Goal: Information Seeking & Learning: Learn about a topic

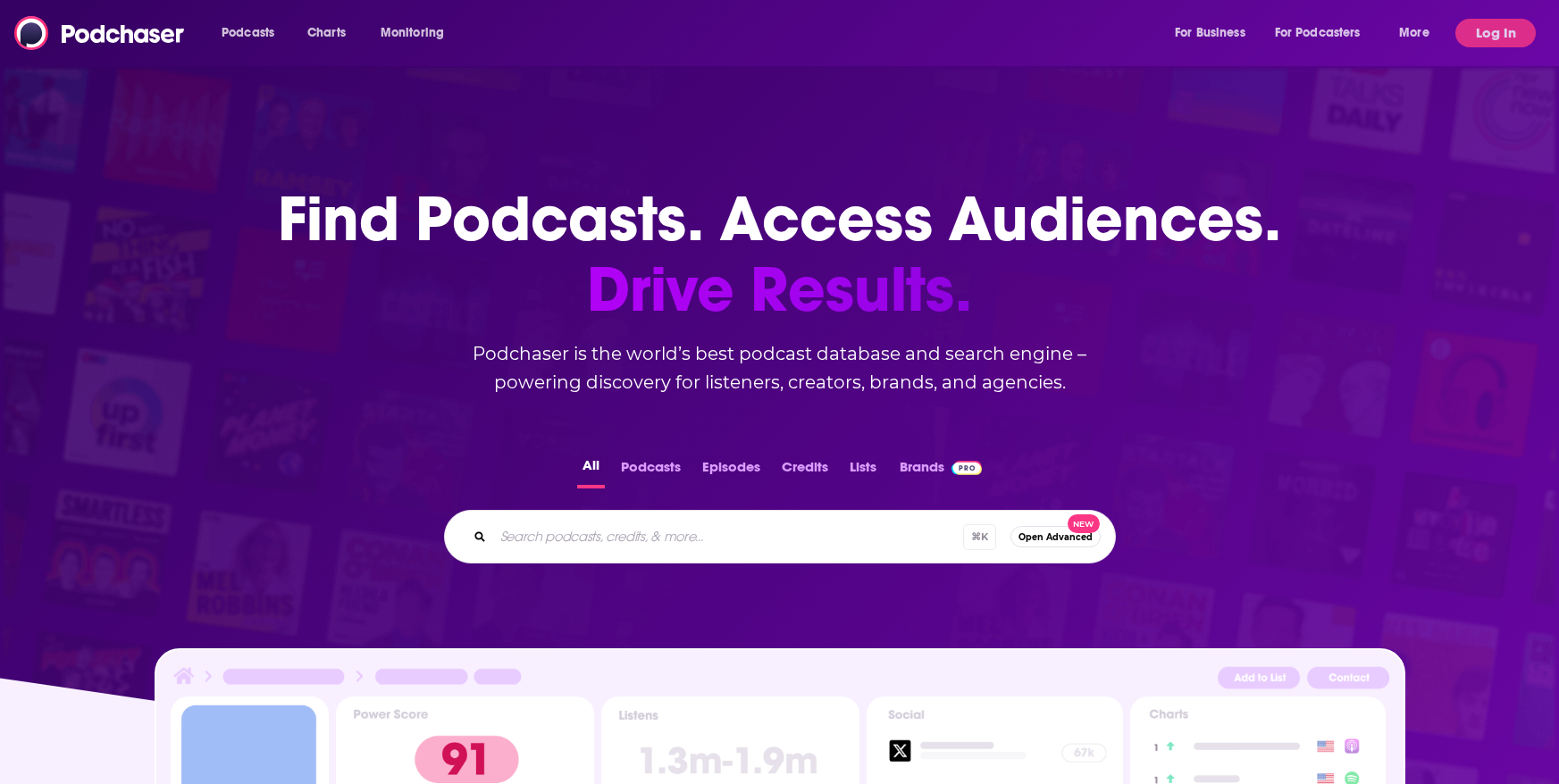
click at [619, 560] on div "⌘ K Open Advanced New" at bounding box center [779, 537] width 671 height 54
click at [619, 538] on input "Search podcasts, credits, & more..." at bounding box center [728, 537] width 470 height 29
type input "the tech times"
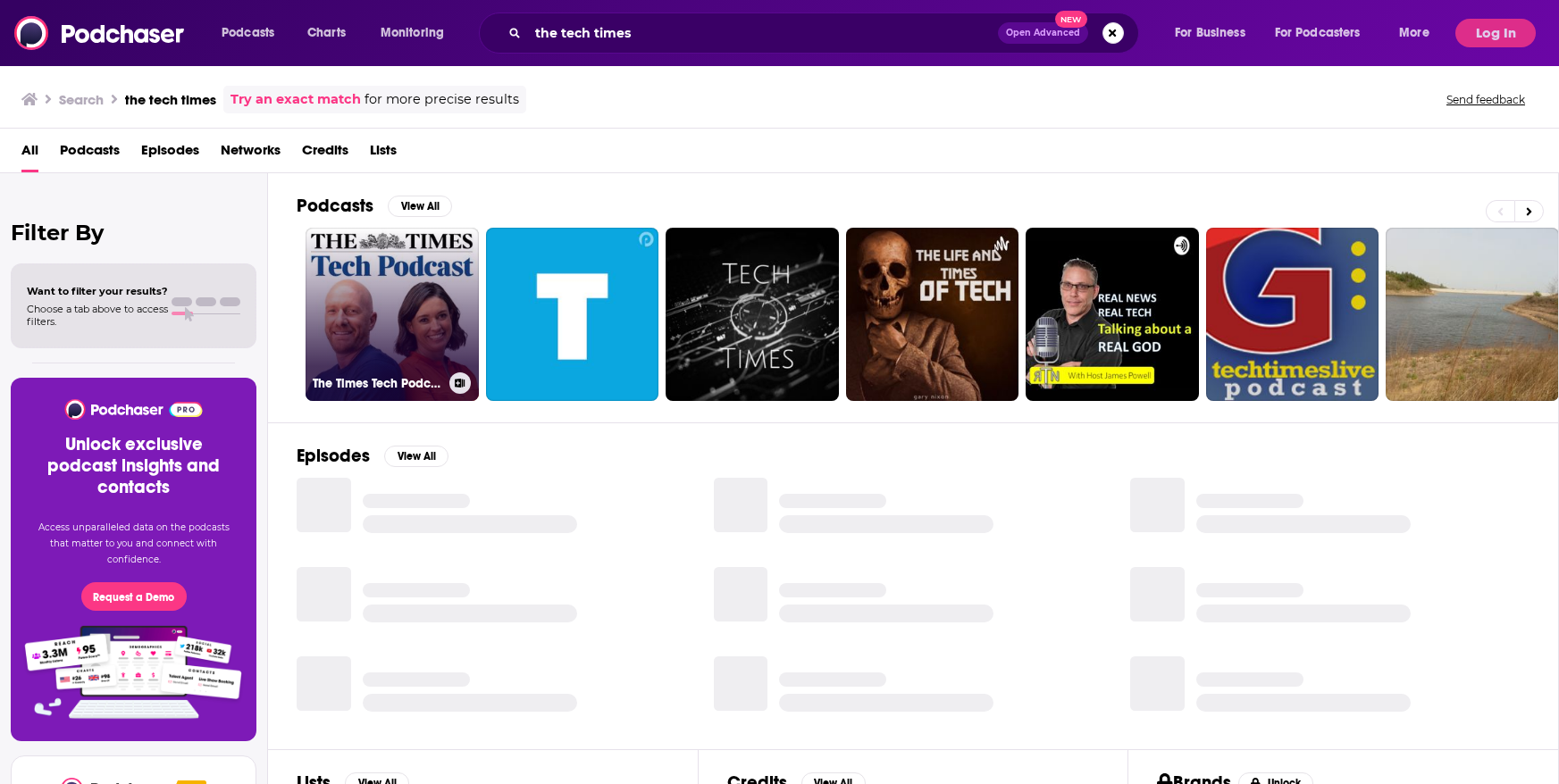
click at [417, 335] on link "The Times Tech Podcast" at bounding box center [392, 314] width 173 height 173
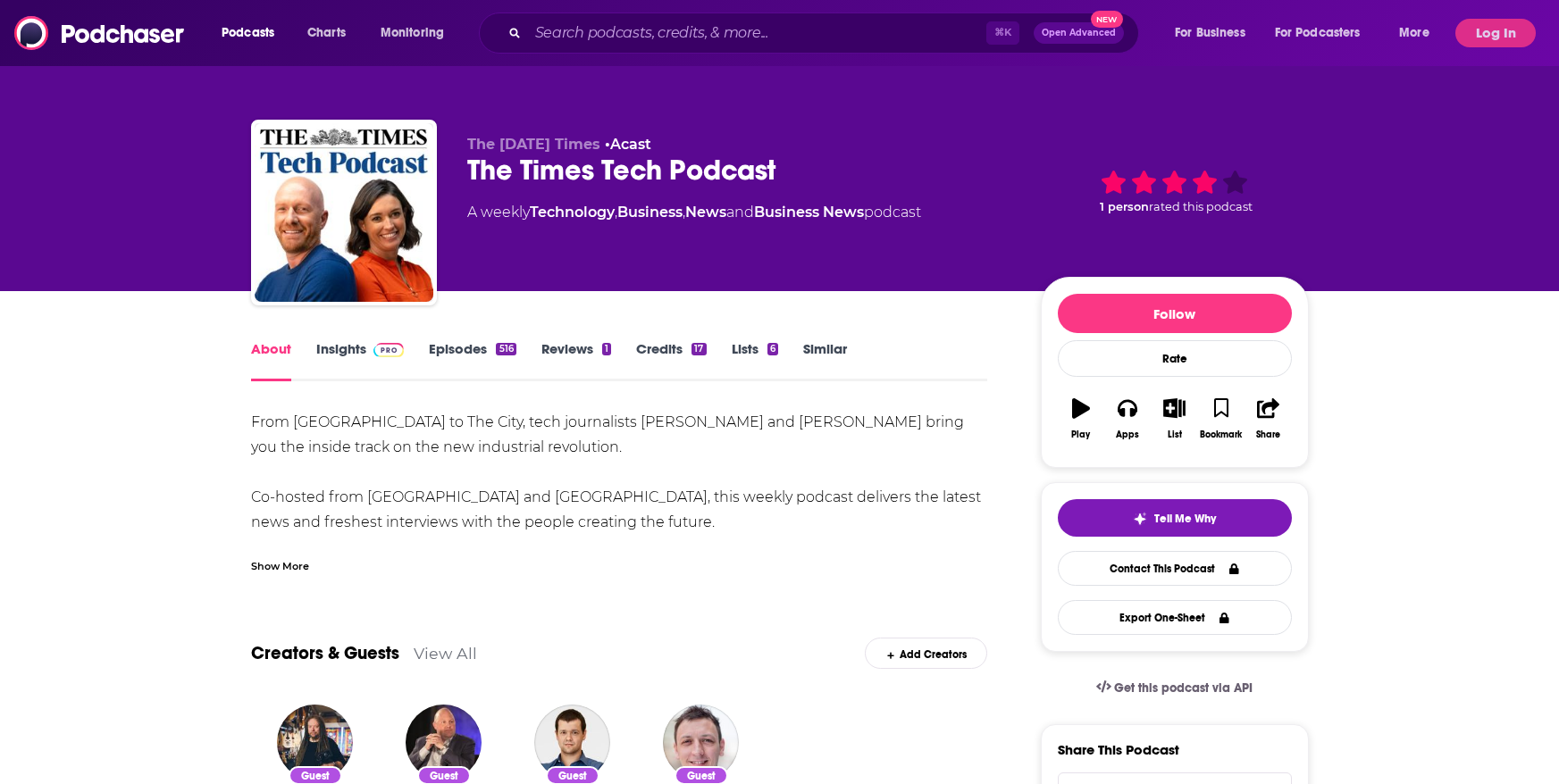
click at [368, 353] on link "Insights" at bounding box center [360, 361] width 89 height 41
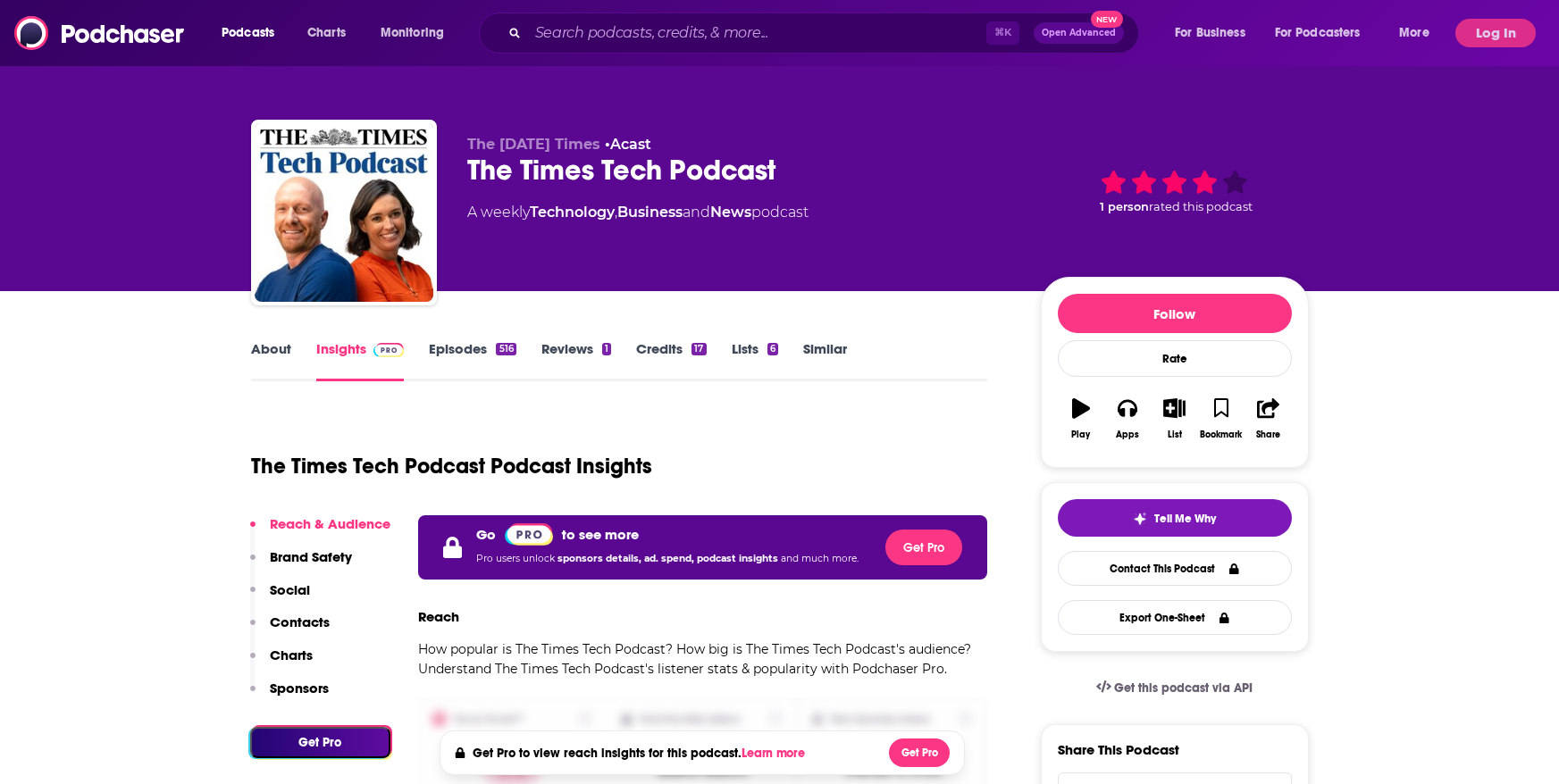
scroll to position [433, 0]
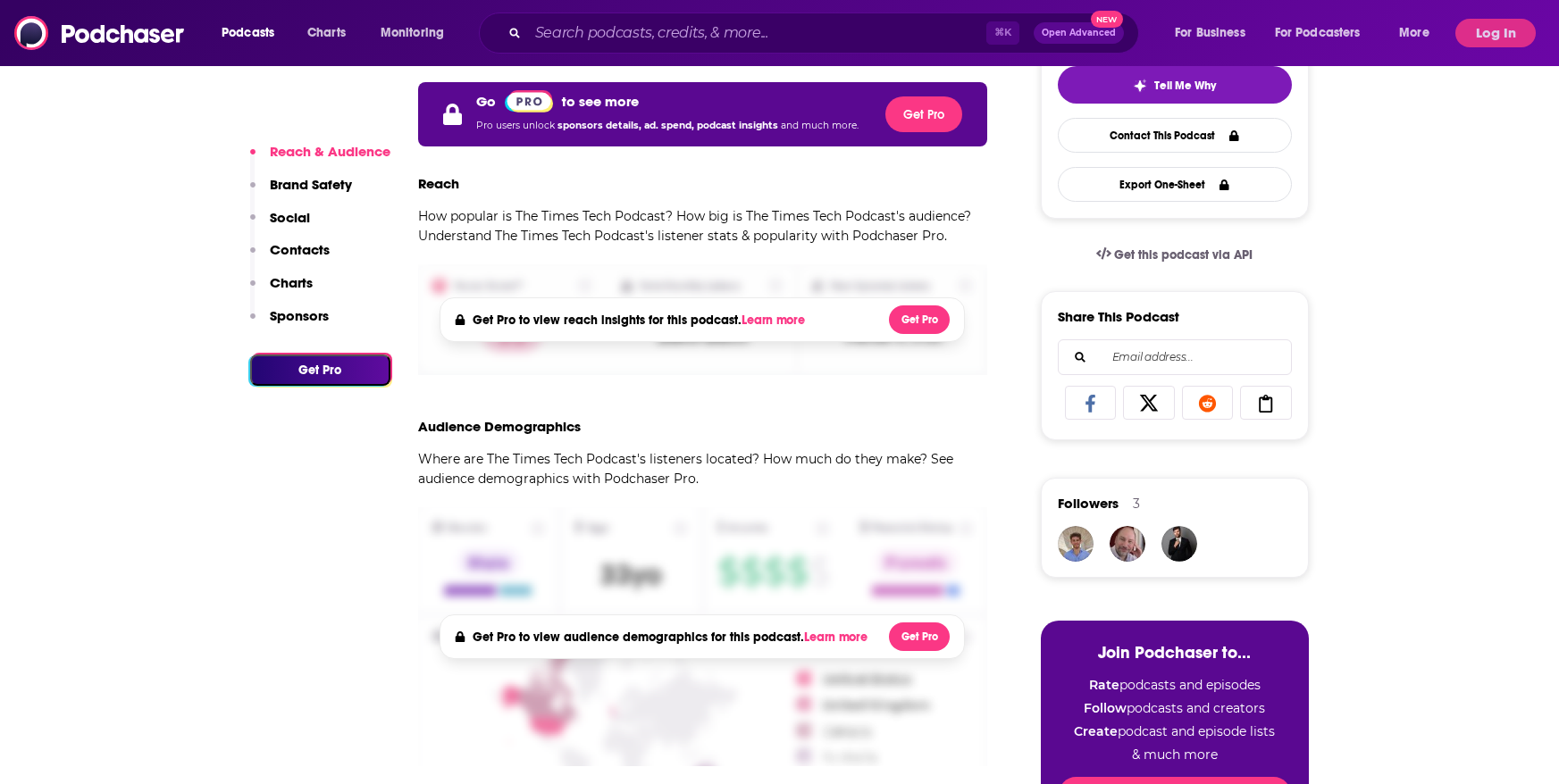
click at [1459, 41] on button "Log In" at bounding box center [1495, 33] width 81 height 29
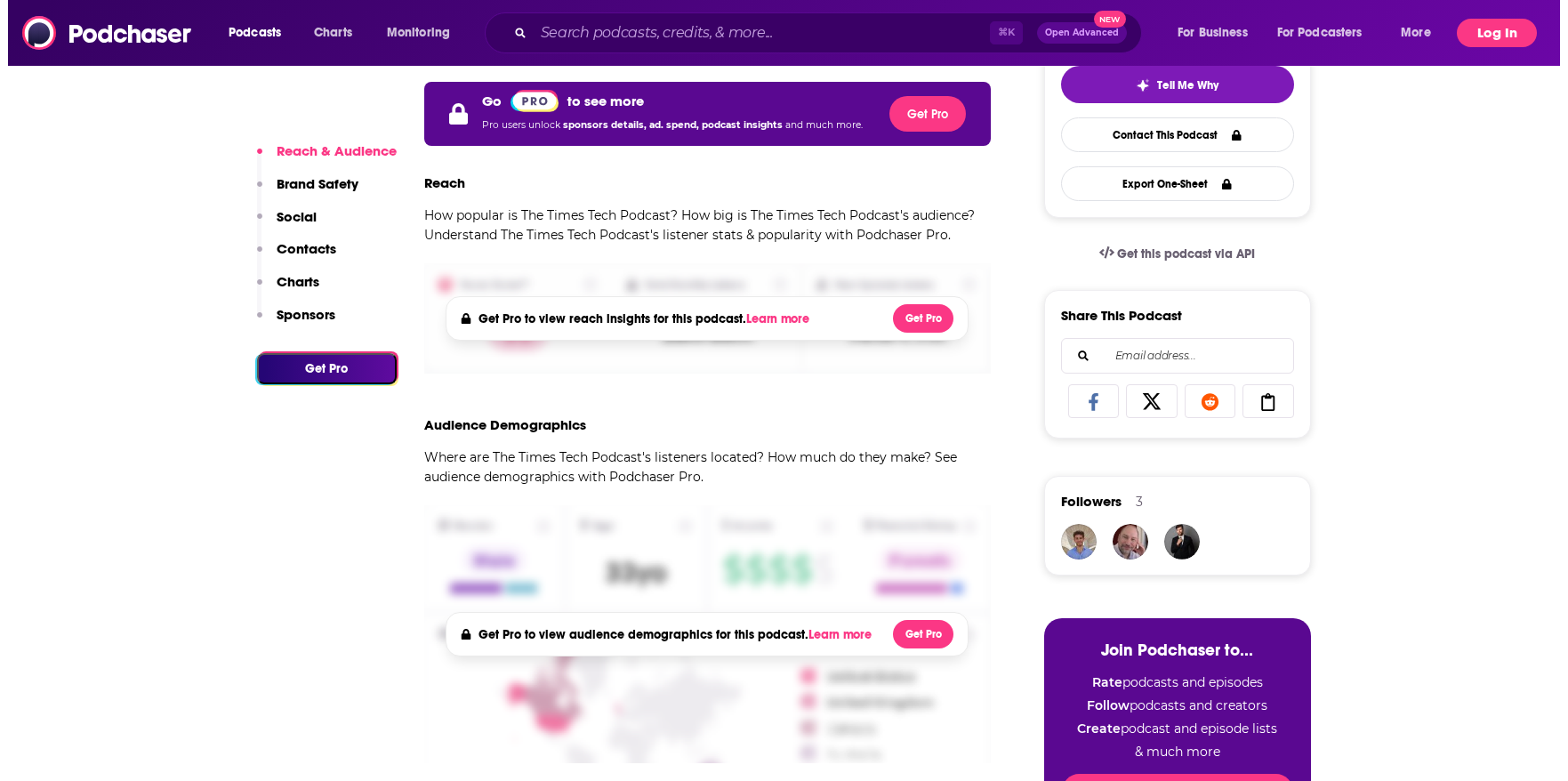
scroll to position [0, 0]
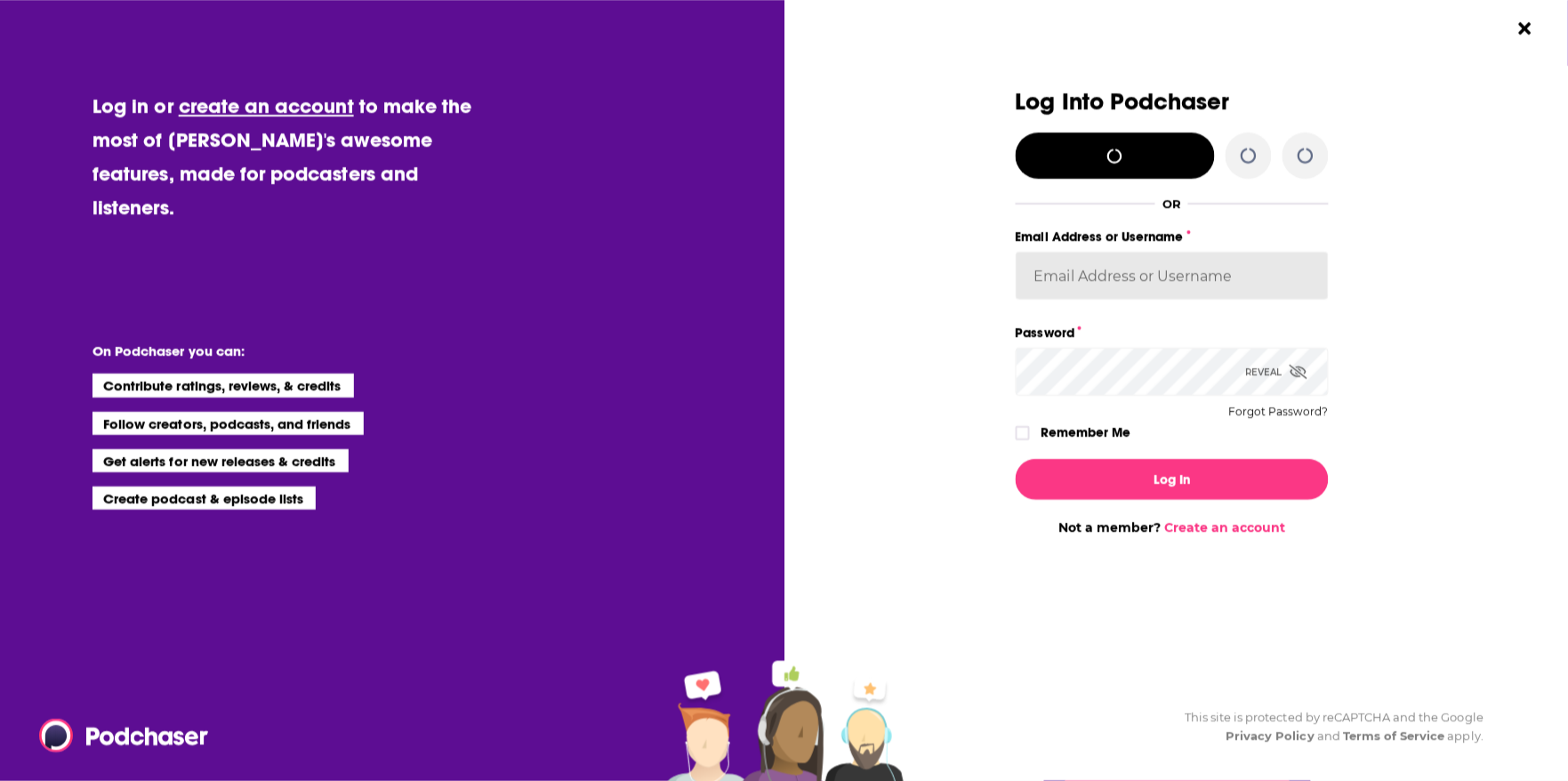
type input "[EMAIL_ADDRESS][DOMAIN_NAME]"
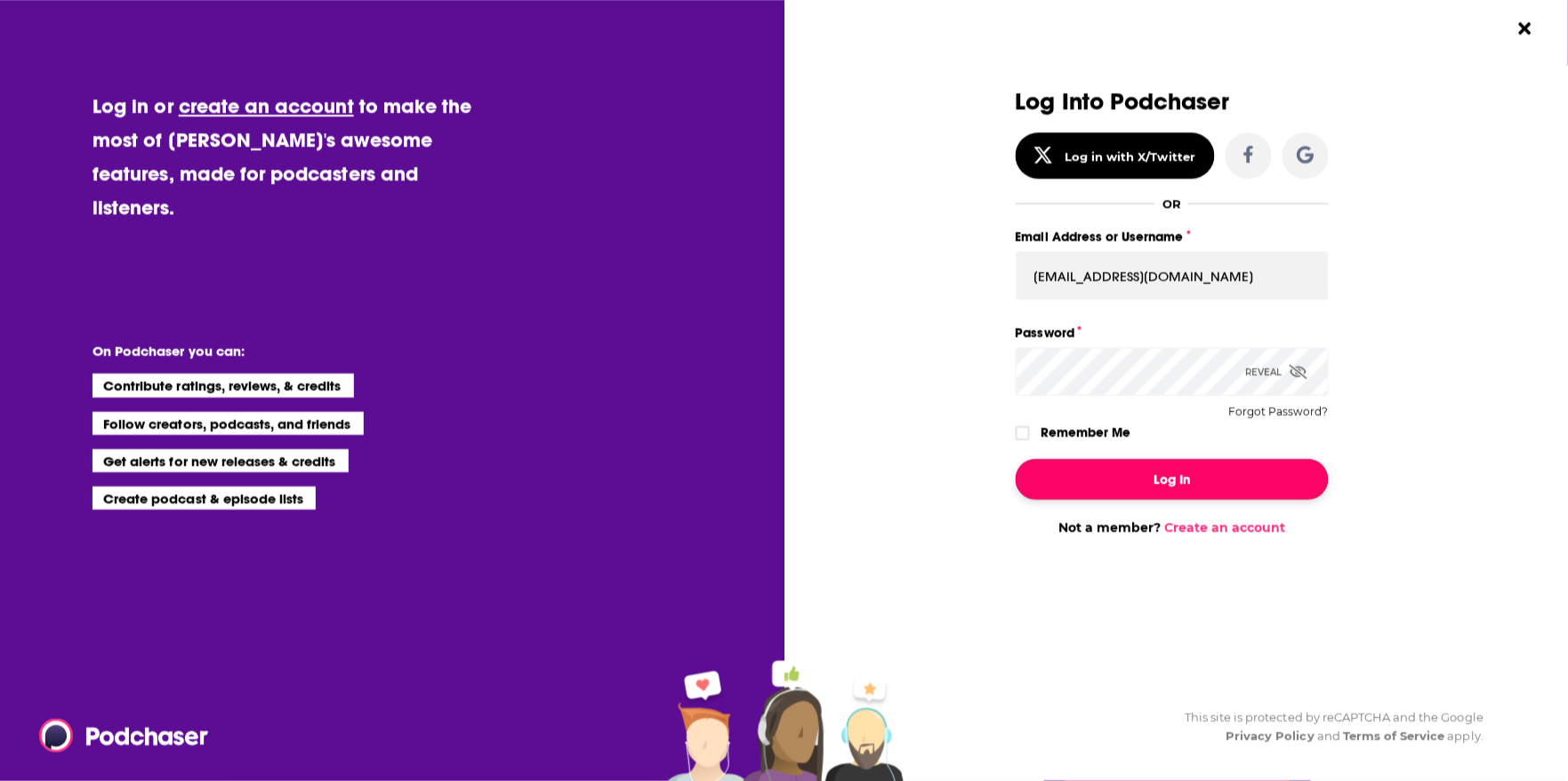
click at [1117, 477] on button "Log In" at bounding box center [1172, 479] width 313 height 41
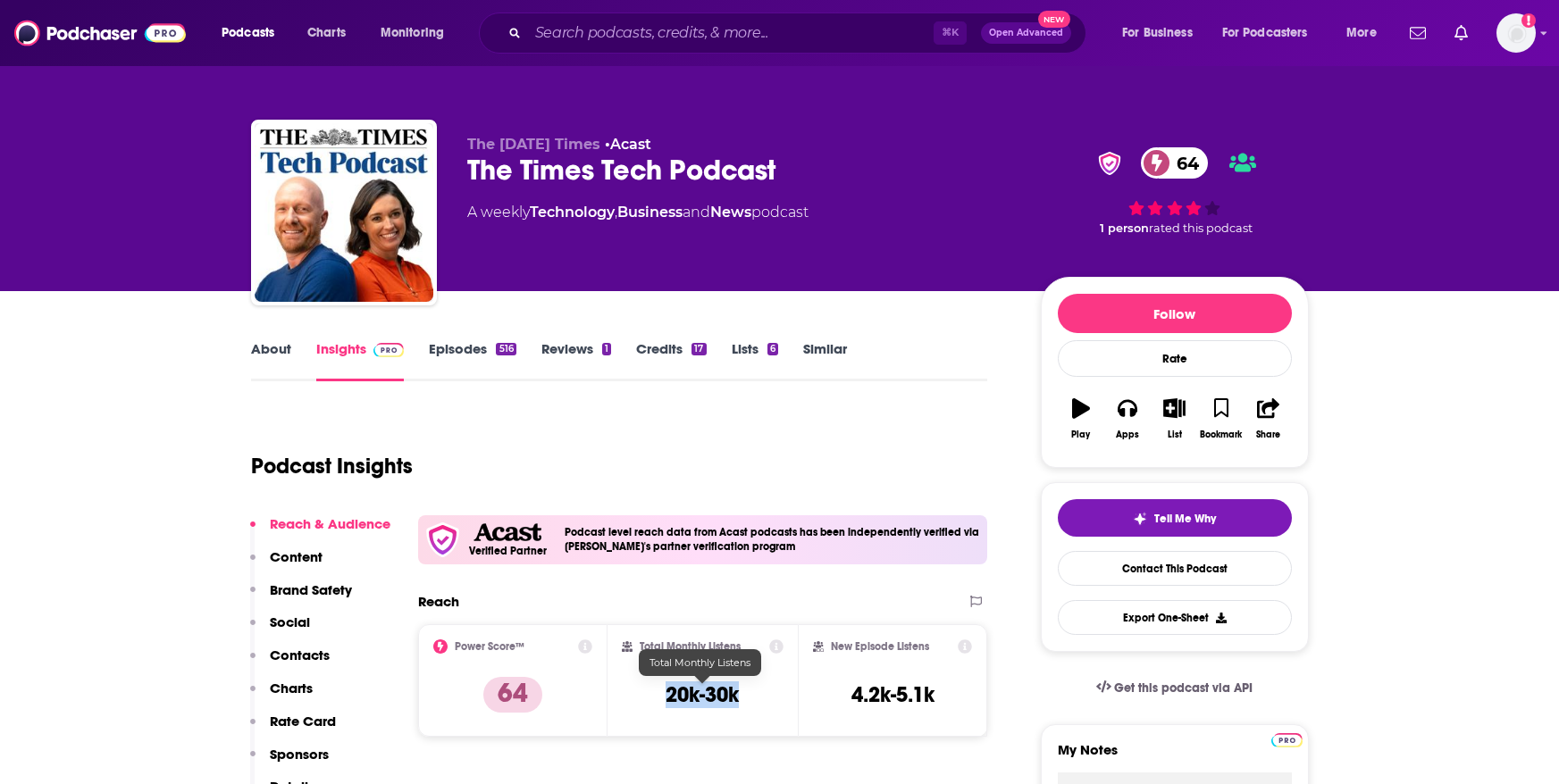
drag, startPoint x: 747, startPoint y: 701, endPoint x: 626, endPoint y: 704, distance: 121.0
click at [626, 704] on div "Total Monthly Listens 20k-30k" at bounding box center [703, 681] width 161 height 82
copy h3 "20k-30k"
